Goal: Task Accomplishment & Management: Manage account settings

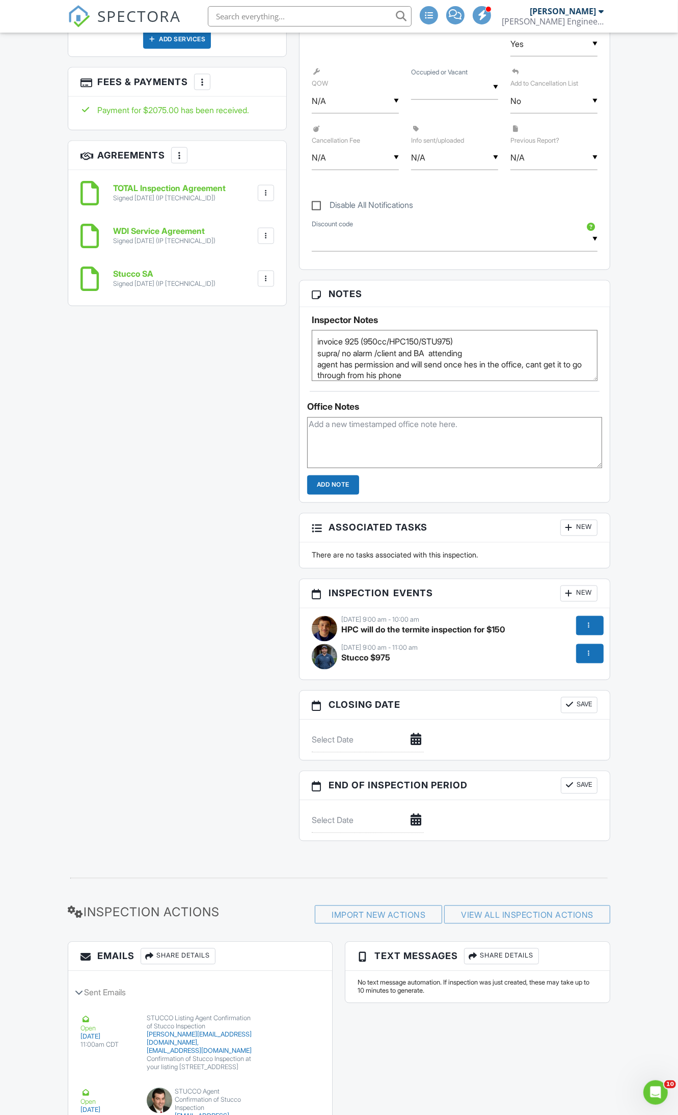
scroll to position [573, 0]
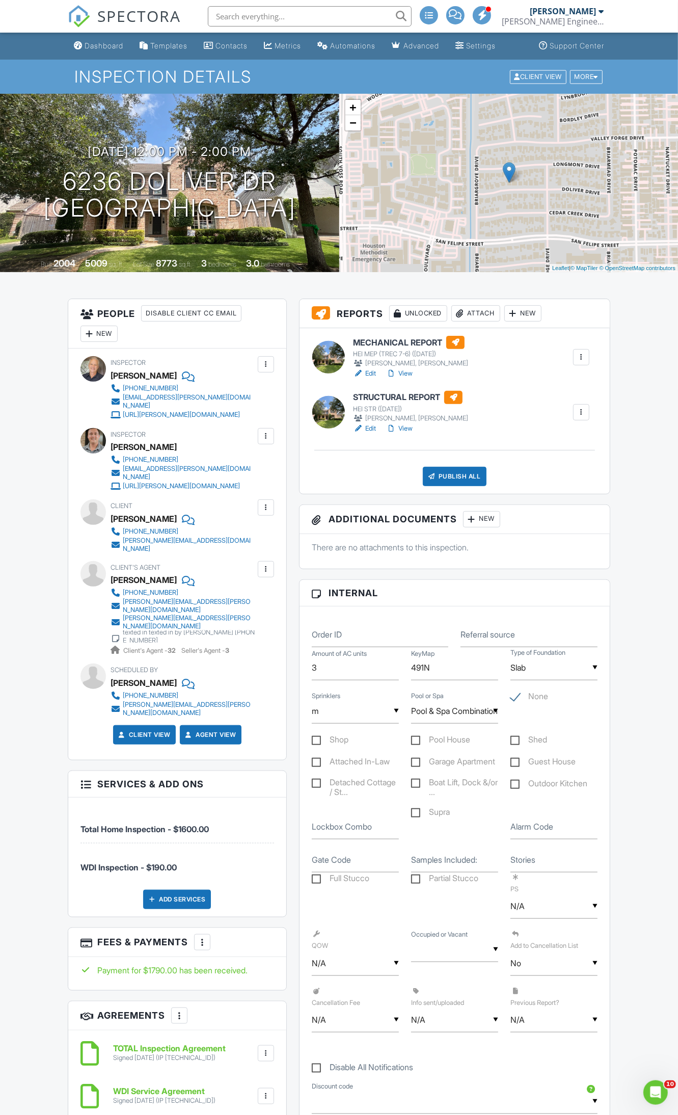
drag, startPoint x: 576, startPoint y: 408, endPoint x: 577, endPoint y: 421, distance: 12.7
click at [577, 408] on div at bounding box center [581, 412] width 10 height 10
click at [568, 461] on link "Assign Inspectors" at bounding box center [547, 460] width 75 height 11
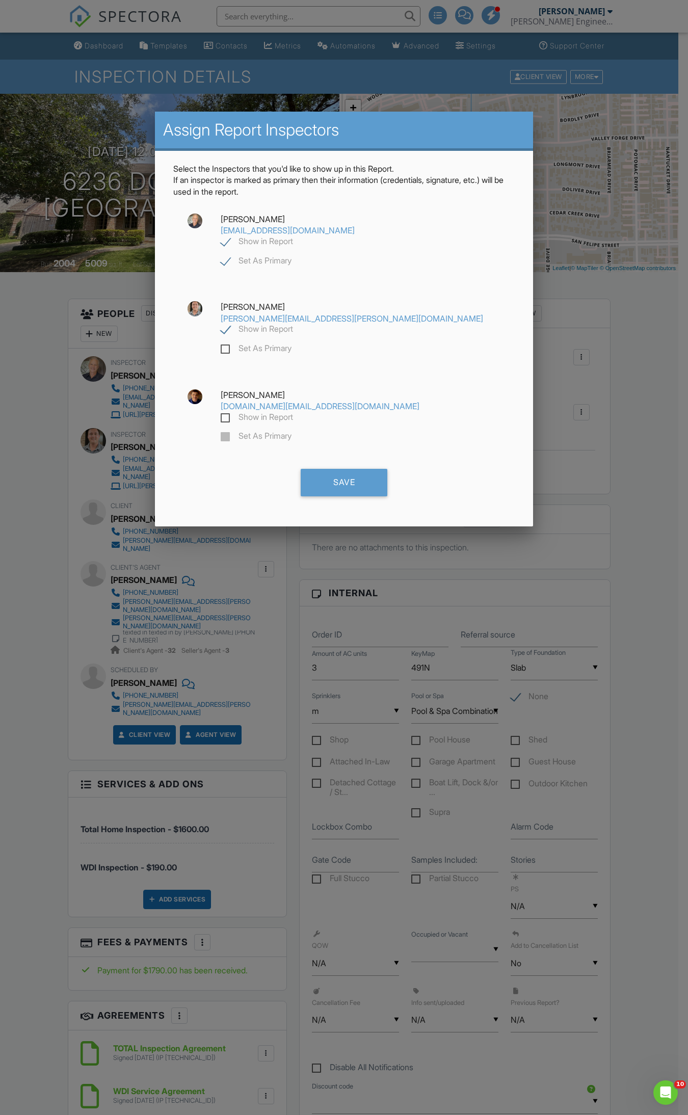
click at [293, 236] on label "Show in Report" at bounding box center [257, 242] width 72 height 13
checkbox input "false"
checkbox input "true"
click at [358, 469] on div "Save" at bounding box center [344, 483] width 87 height 28
